Goal: Task Accomplishment & Management: Complete application form

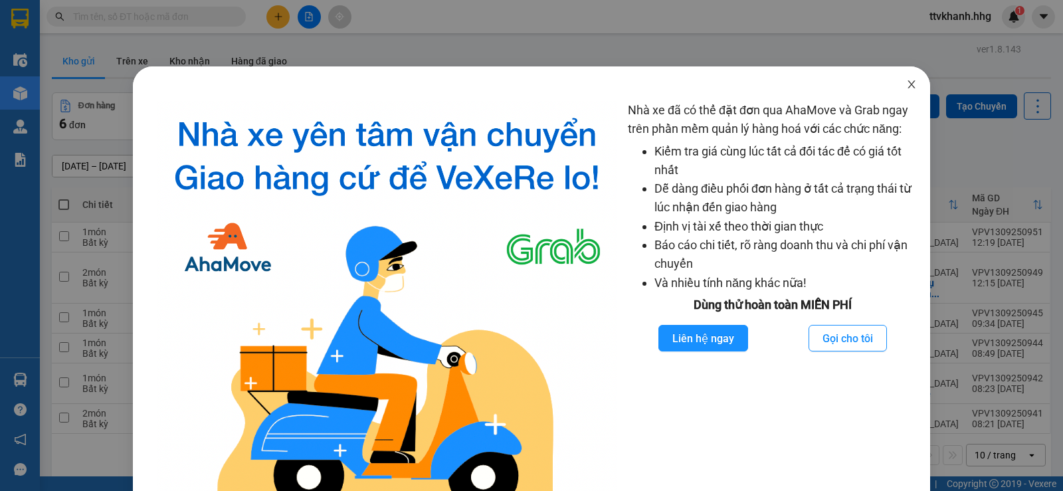
click at [907, 85] on icon "close" at bounding box center [910, 84] width 7 height 8
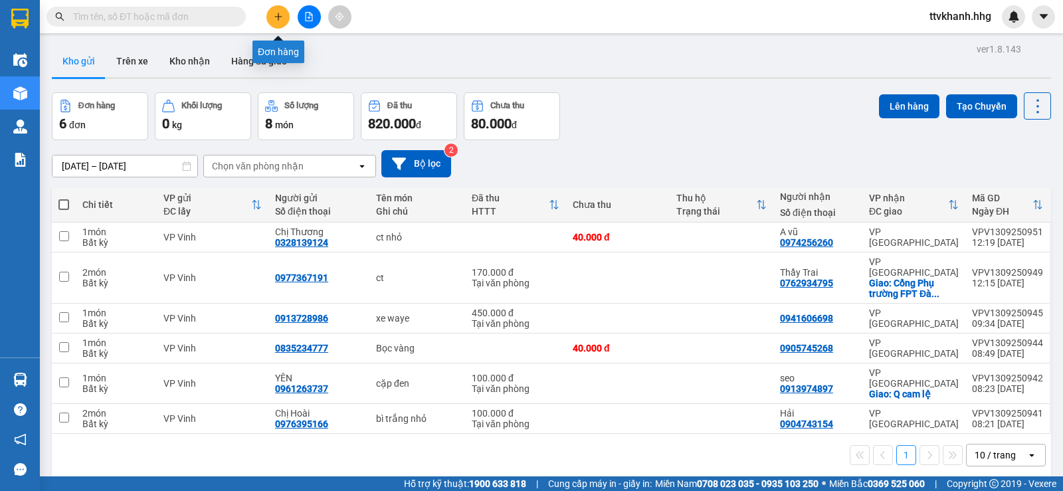
click at [280, 15] on icon "plus" at bounding box center [278, 16] width 9 height 9
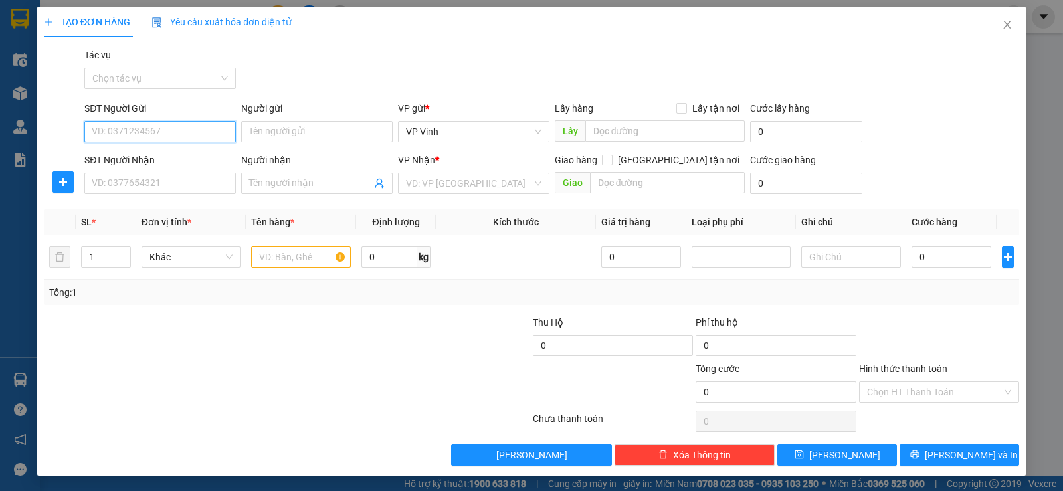
click at [142, 130] on input "SĐT Người Gửi" at bounding box center [159, 131] width 151 height 21
click at [157, 132] on input "SĐT Người Gửi" at bounding box center [159, 131] width 151 height 21
type input "0932239339"
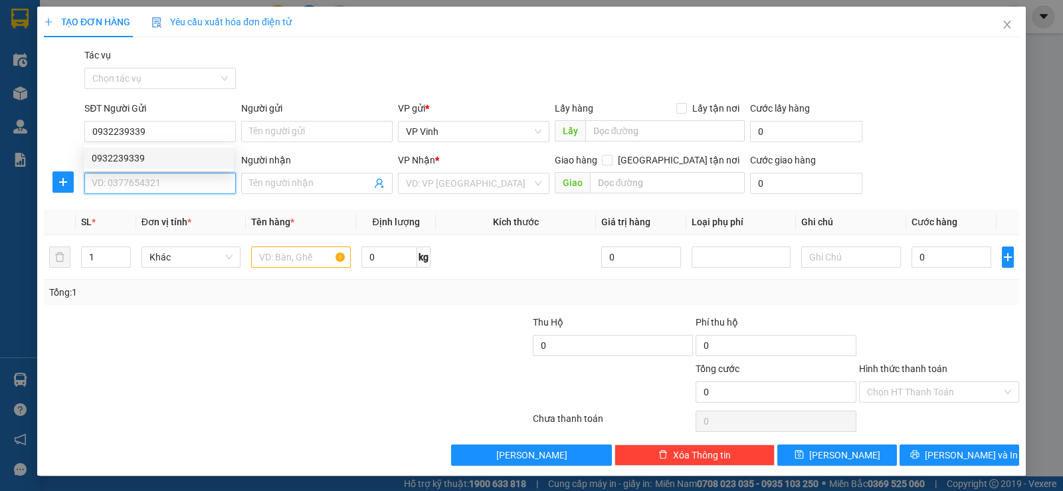
click at [145, 179] on input "SĐT Người Nhận" at bounding box center [159, 183] width 151 height 21
type input "0567178326"
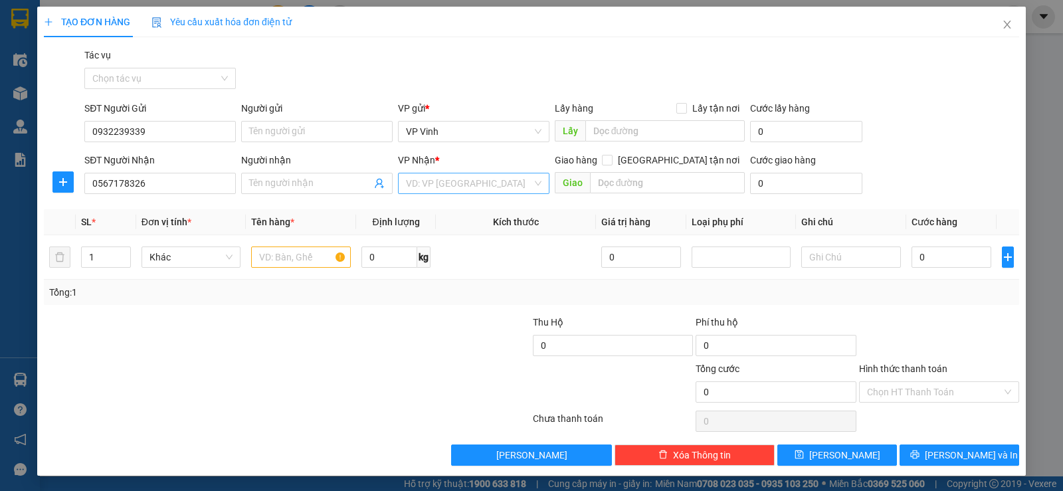
click at [434, 191] on input "search" at bounding box center [469, 183] width 126 height 20
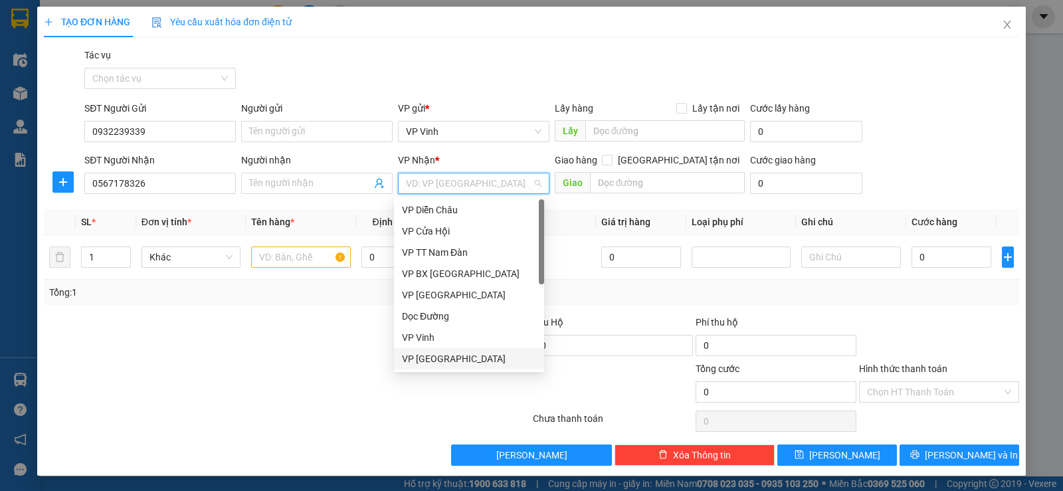
click at [460, 359] on div "VP [GEOGRAPHIC_DATA]" at bounding box center [469, 358] width 134 height 15
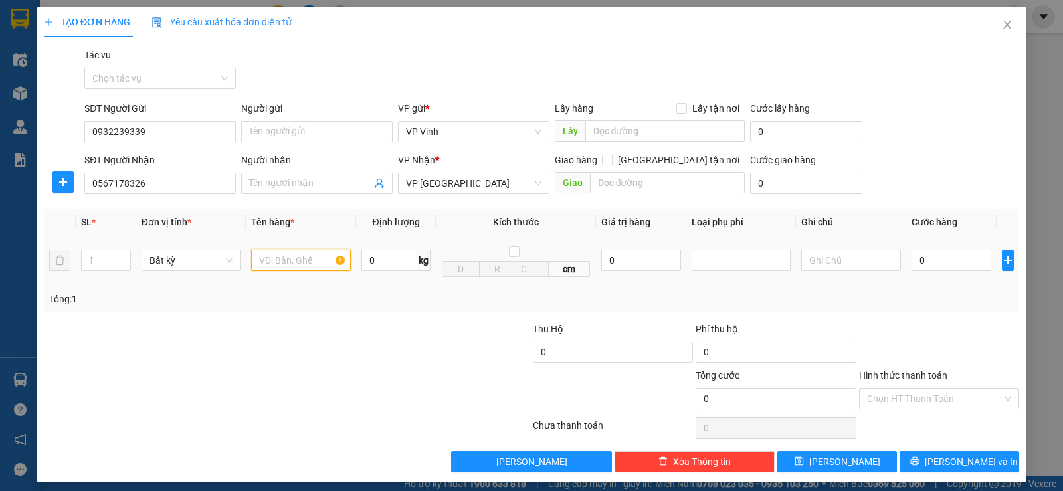
click at [286, 263] on input "text" at bounding box center [301, 260] width 100 height 21
type input "XE MÁY"
click at [922, 264] on input "0" at bounding box center [951, 260] width 80 height 21
type input "5"
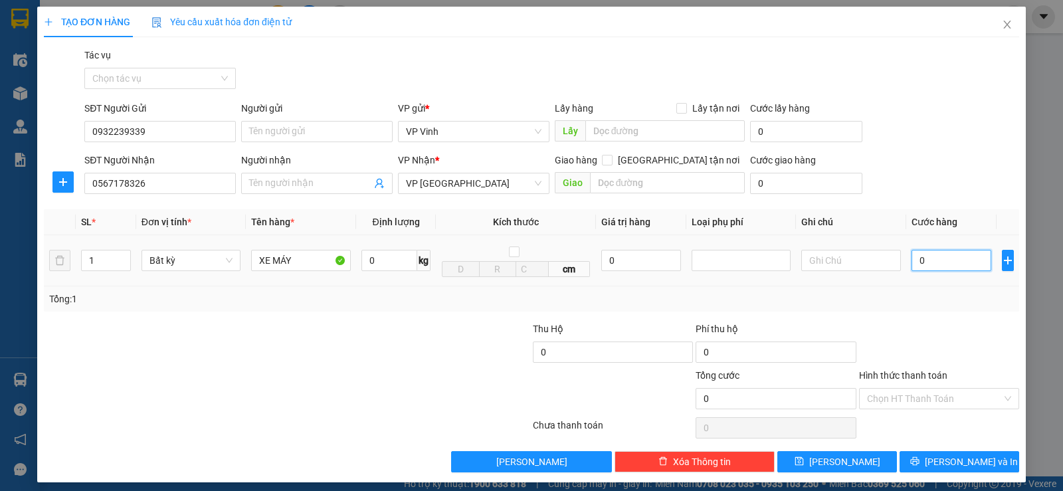
type input "5"
type input "55"
type input "550"
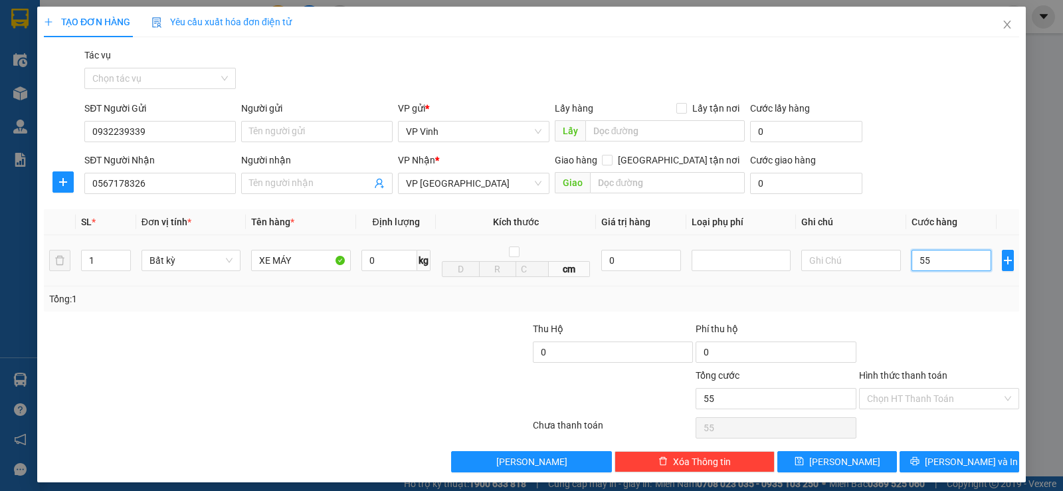
type input "550"
type input "5.500"
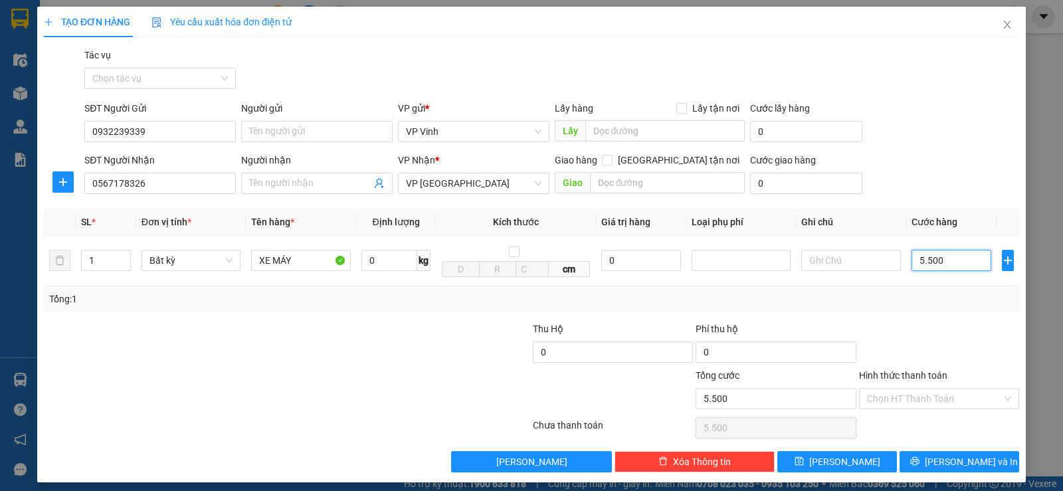
type input "55.000"
type input "550.000"
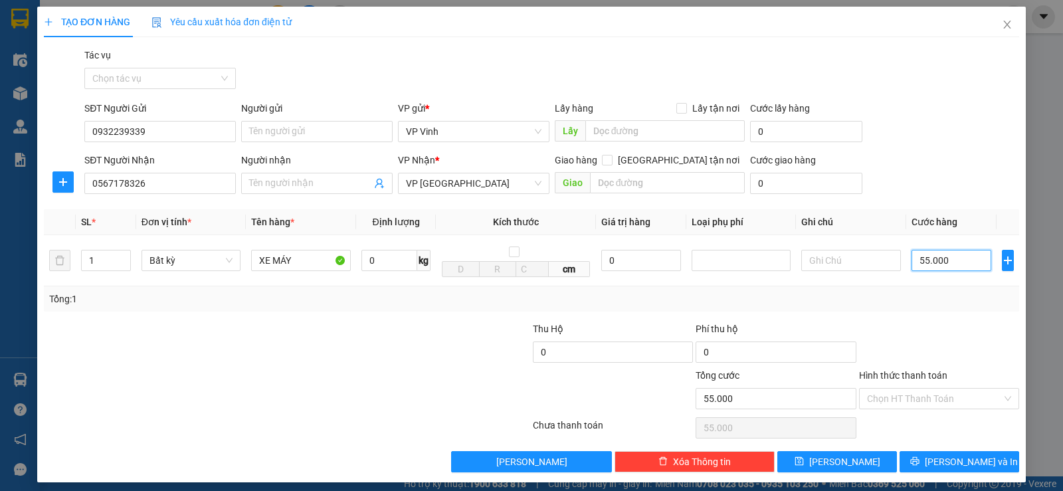
type input "550.000"
click at [922, 402] on input "Hình thức thanh toán" at bounding box center [934, 399] width 135 height 20
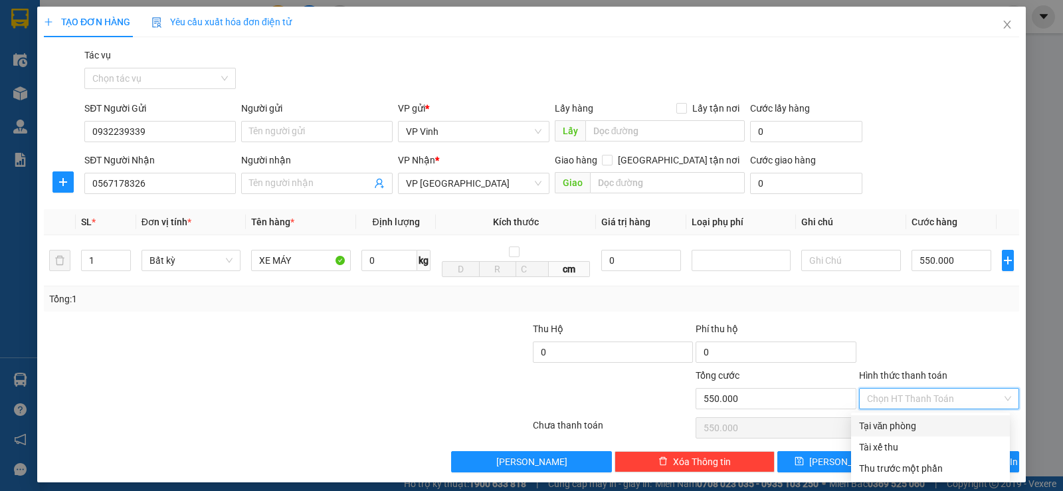
click at [891, 422] on div "Tại văn phòng" at bounding box center [930, 425] width 143 height 15
type input "0"
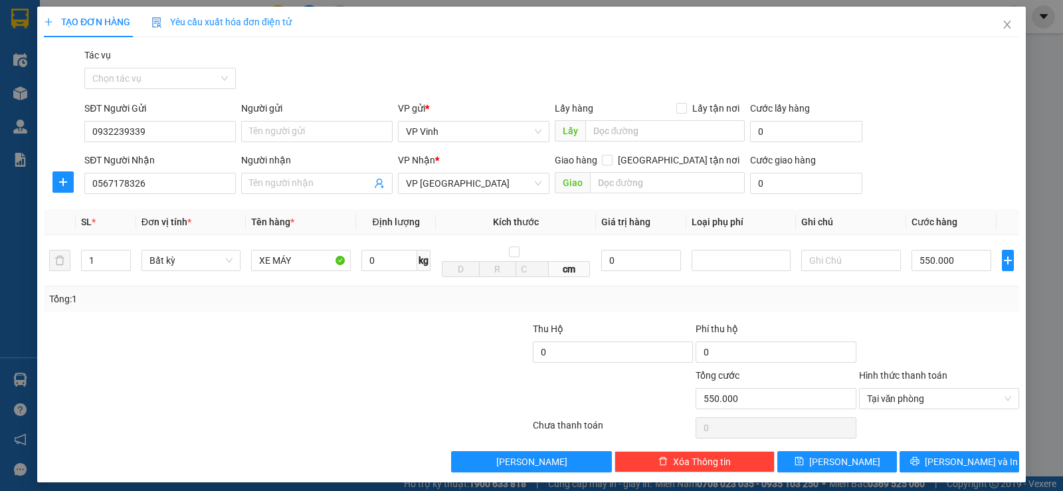
click at [903, 309] on div "Tổng: 1" at bounding box center [531, 298] width 975 height 25
click at [948, 460] on span "[PERSON_NAME] và In" at bounding box center [971, 461] width 93 height 15
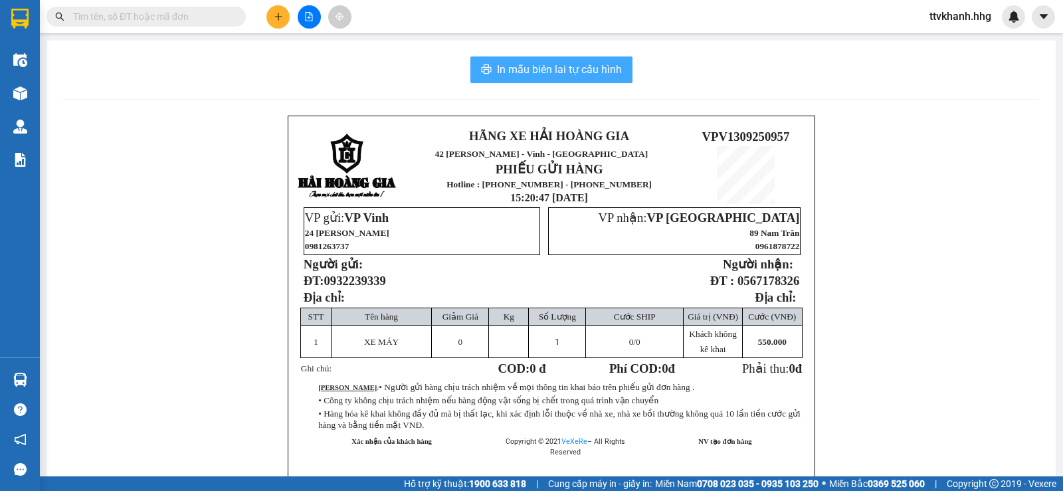
click at [580, 68] on span "In mẫu biên lai tự cấu hình" at bounding box center [559, 69] width 125 height 17
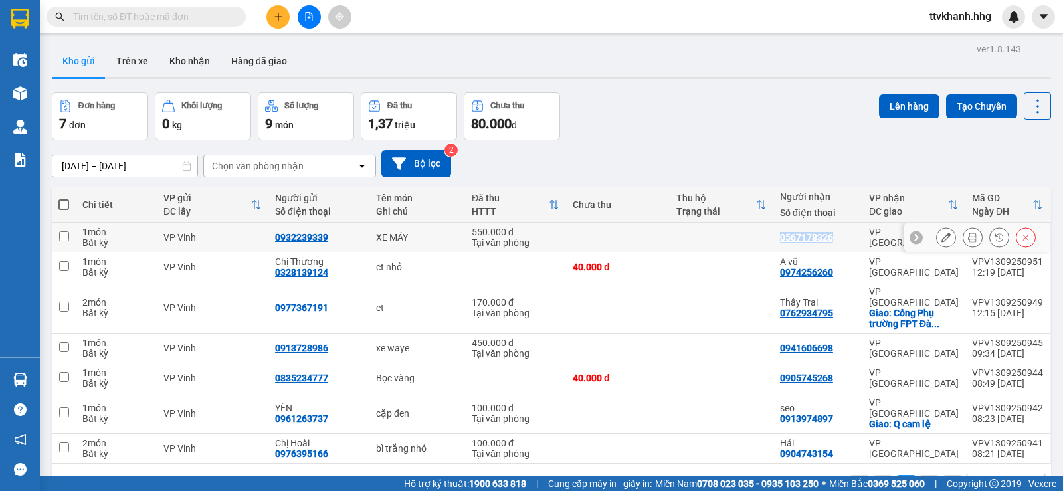
drag, startPoint x: 833, startPoint y: 237, endPoint x: 778, endPoint y: 239, distance: 54.5
click at [780, 239] on div "0567178326" at bounding box center [818, 237] width 76 height 11
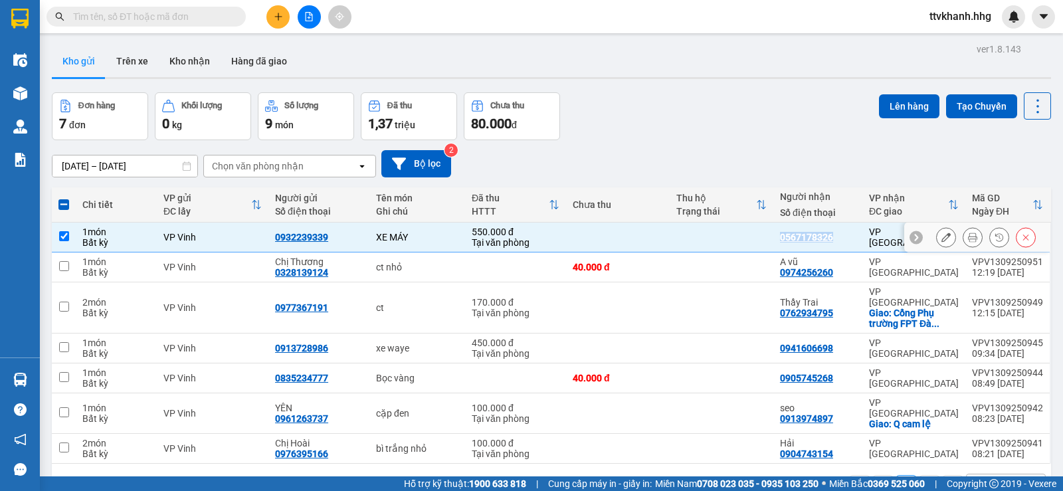
copy div "0567178326"
click at [675, 138] on div "Đơn hàng 7 đơn Khối lượng 0 kg Số lượng 9 món Đã thu 1,37 triệu Chưa thu 80.000…" at bounding box center [551, 116] width 999 height 48
click at [557, 170] on div "[DATE] – [DATE] Press the down arrow key to interact with the calendar and sele…" at bounding box center [551, 163] width 999 height 27
click at [62, 237] on input "checkbox" at bounding box center [64, 236] width 10 height 10
checkbox input "false"
